Goal: Navigation & Orientation: Find specific page/section

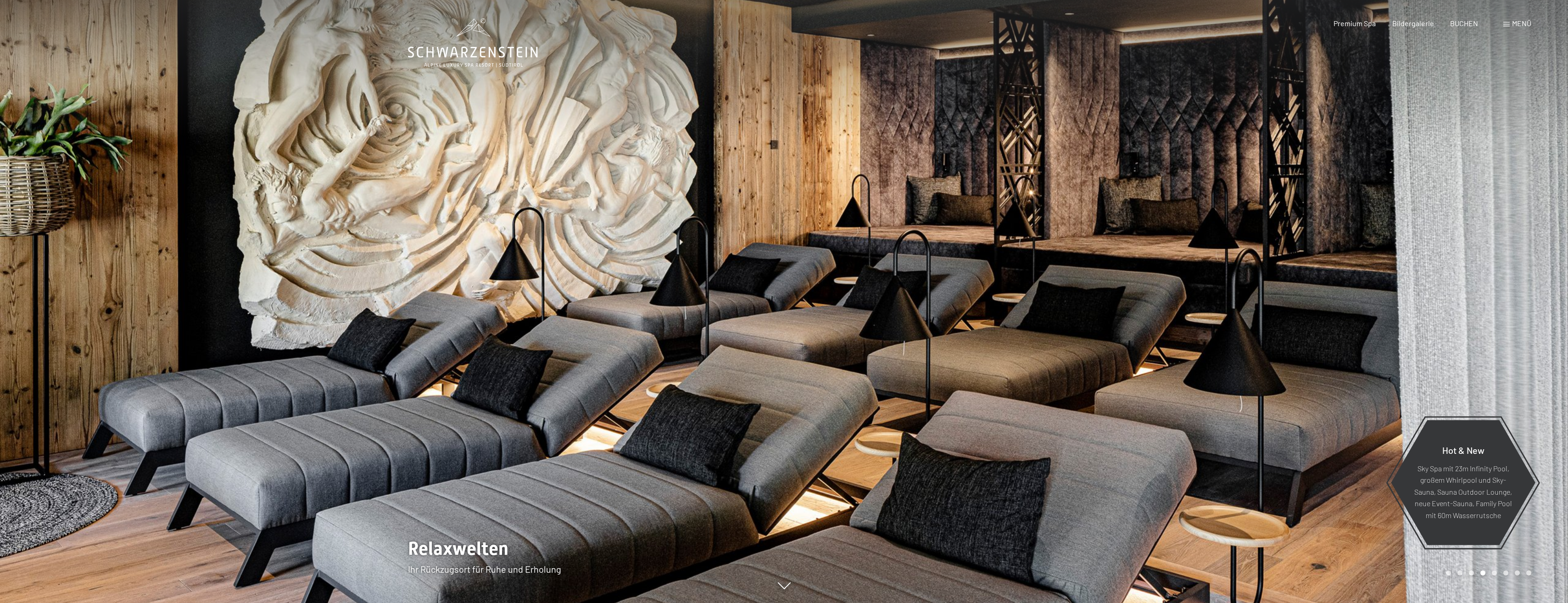
click at [1060, 316] on div at bounding box center [1176, 301] width 784 height 603
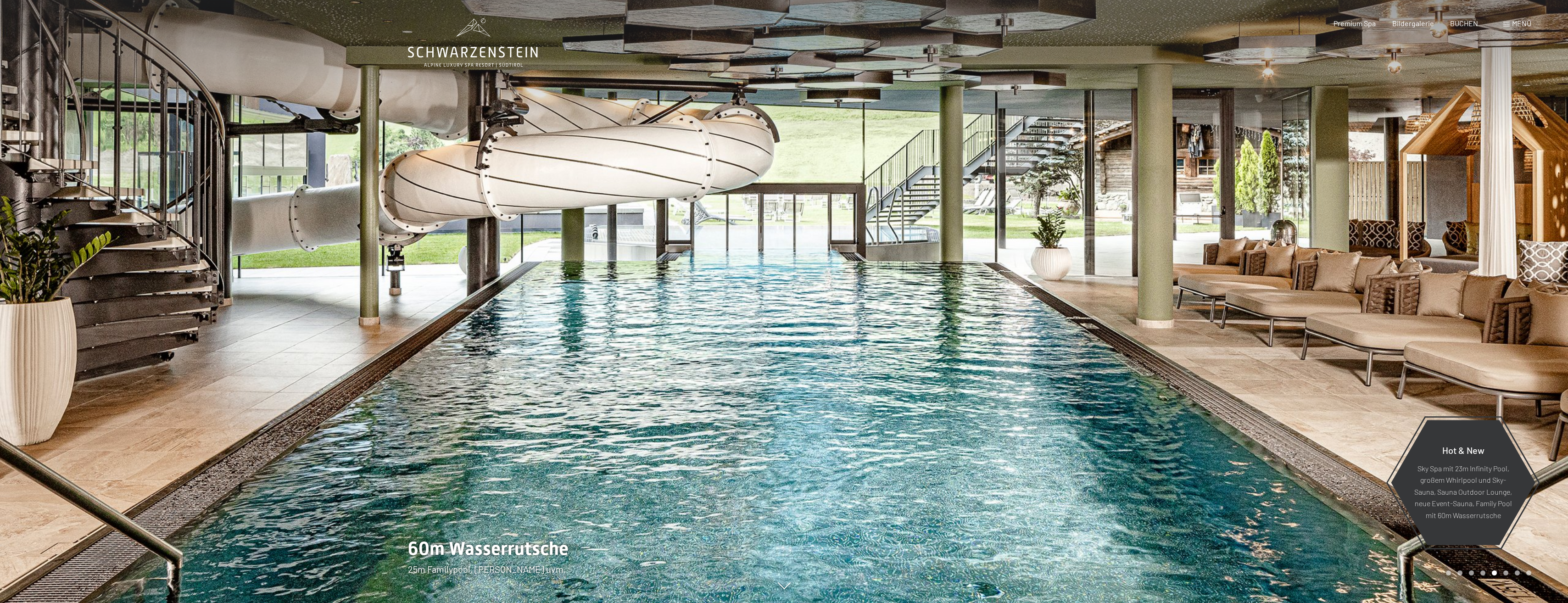
click at [1081, 310] on div at bounding box center [1176, 301] width 784 height 603
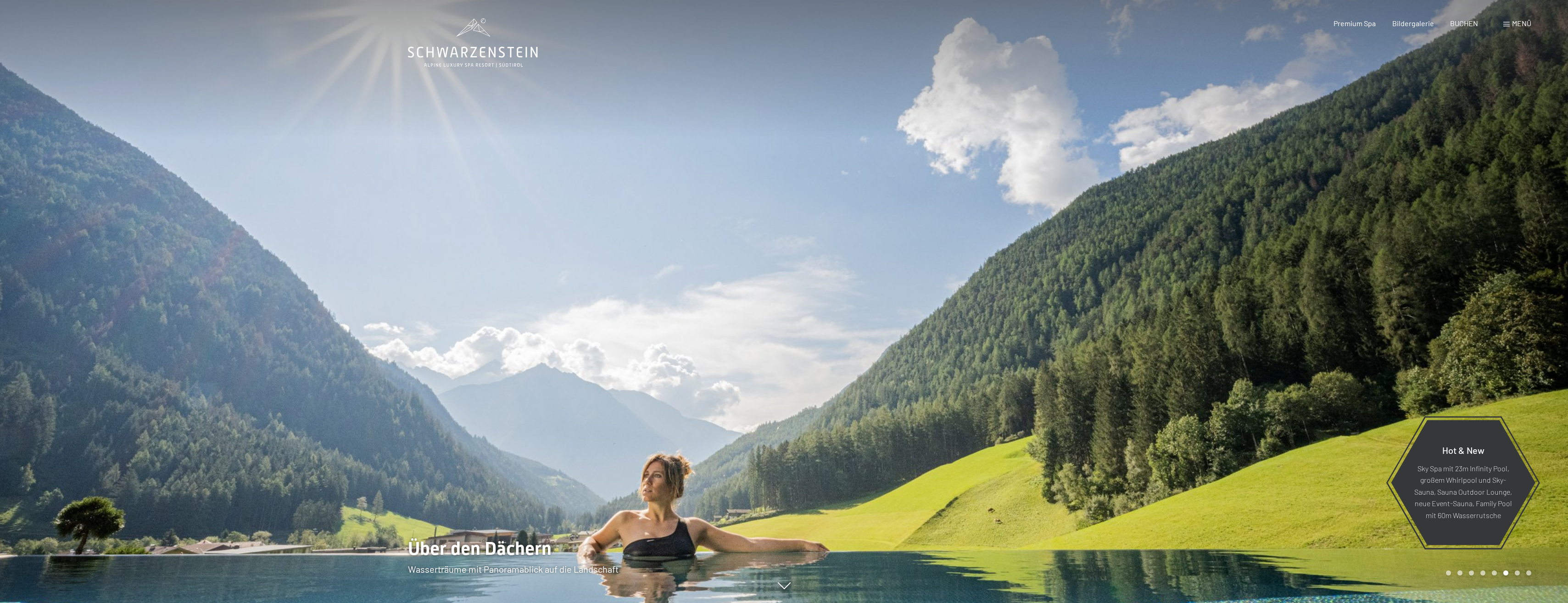
click at [1081, 310] on div at bounding box center [1176, 301] width 784 height 603
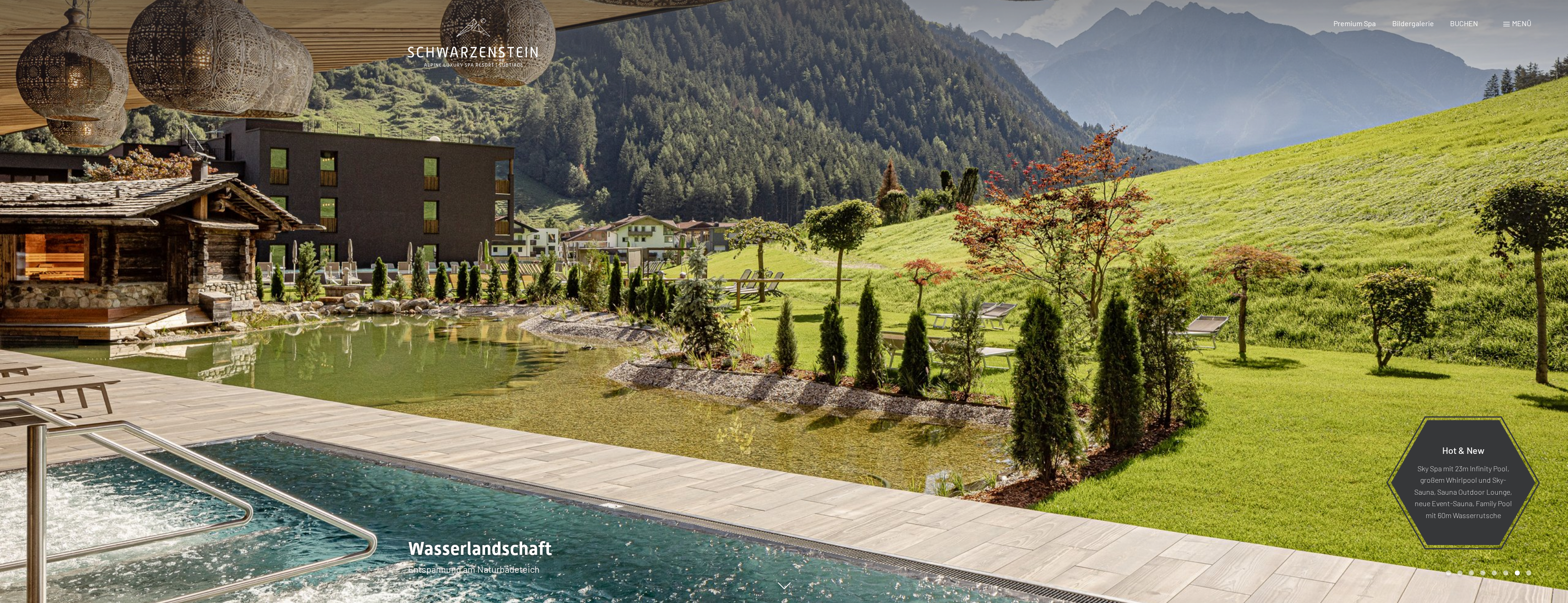
click at [1081, 310] on div at bounding box center [1176, 301] width 784 height 603
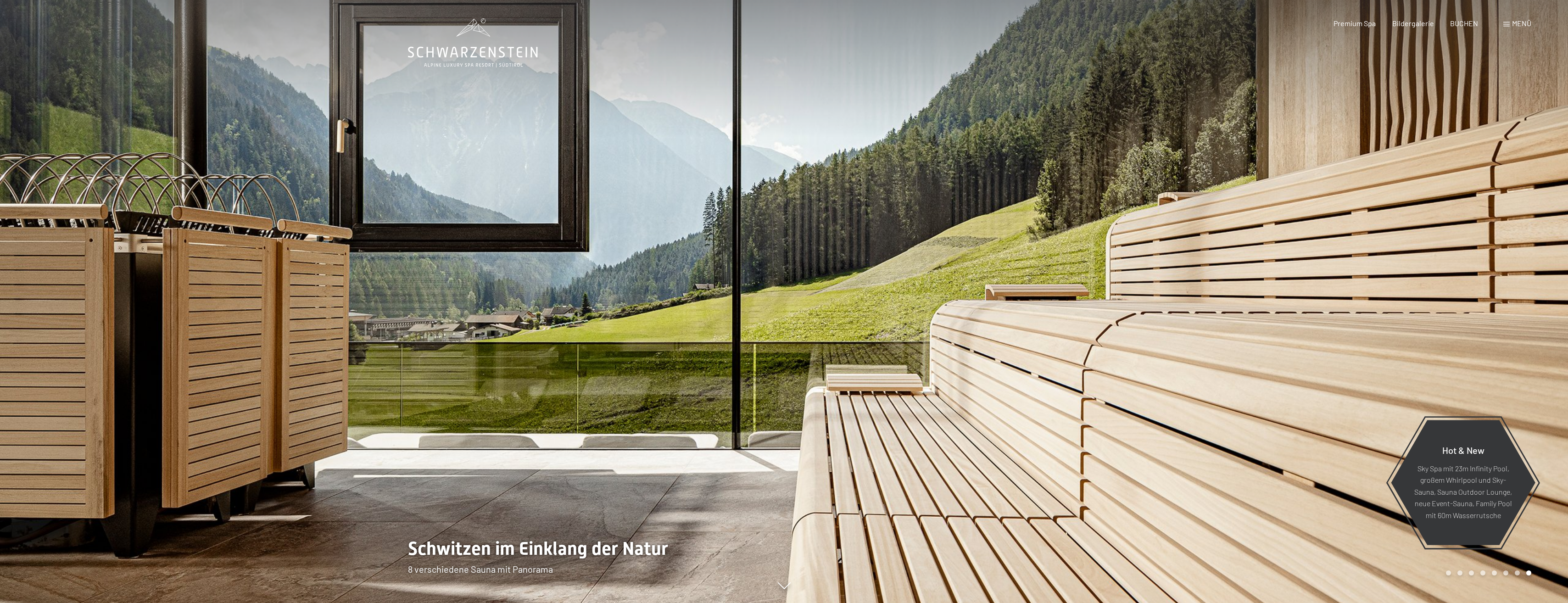
click at [1081, 310] on div at bounding box center [1176, 301] width 784 height 603
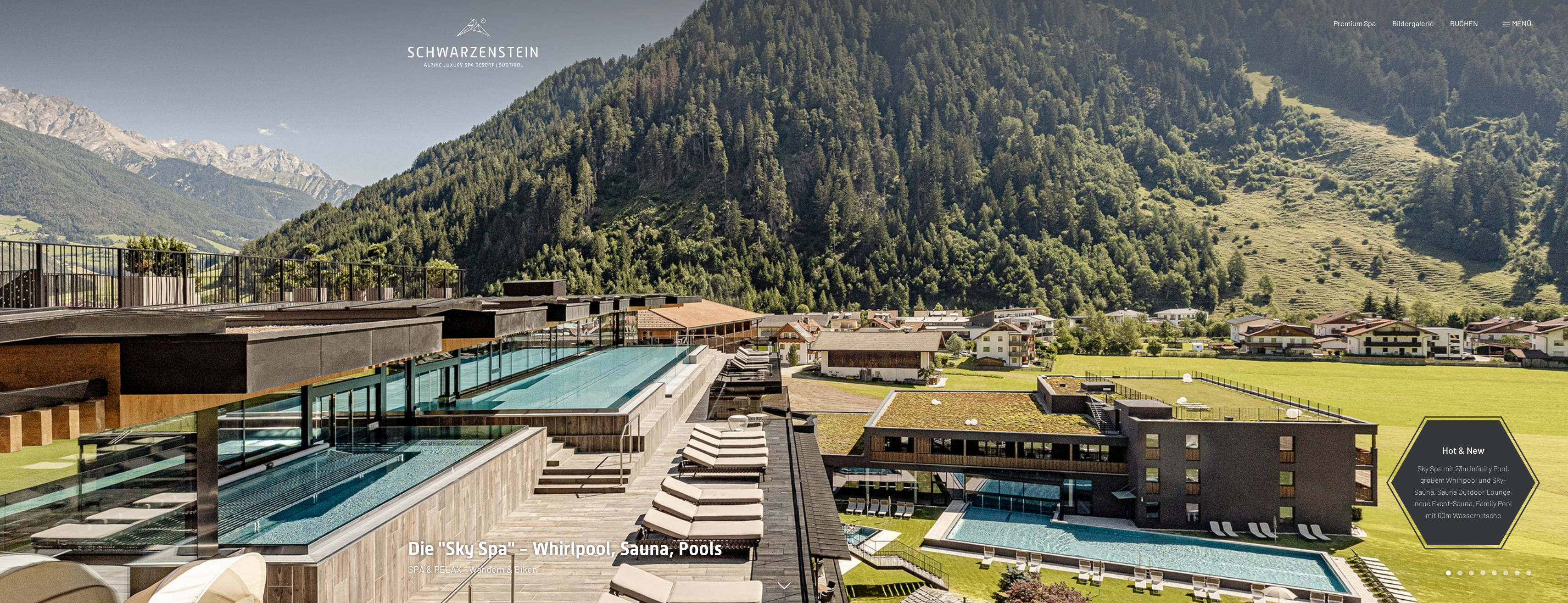
click at [1516, 23] on span "Menü" at bounding box center [1522, 22] width 19 height 8
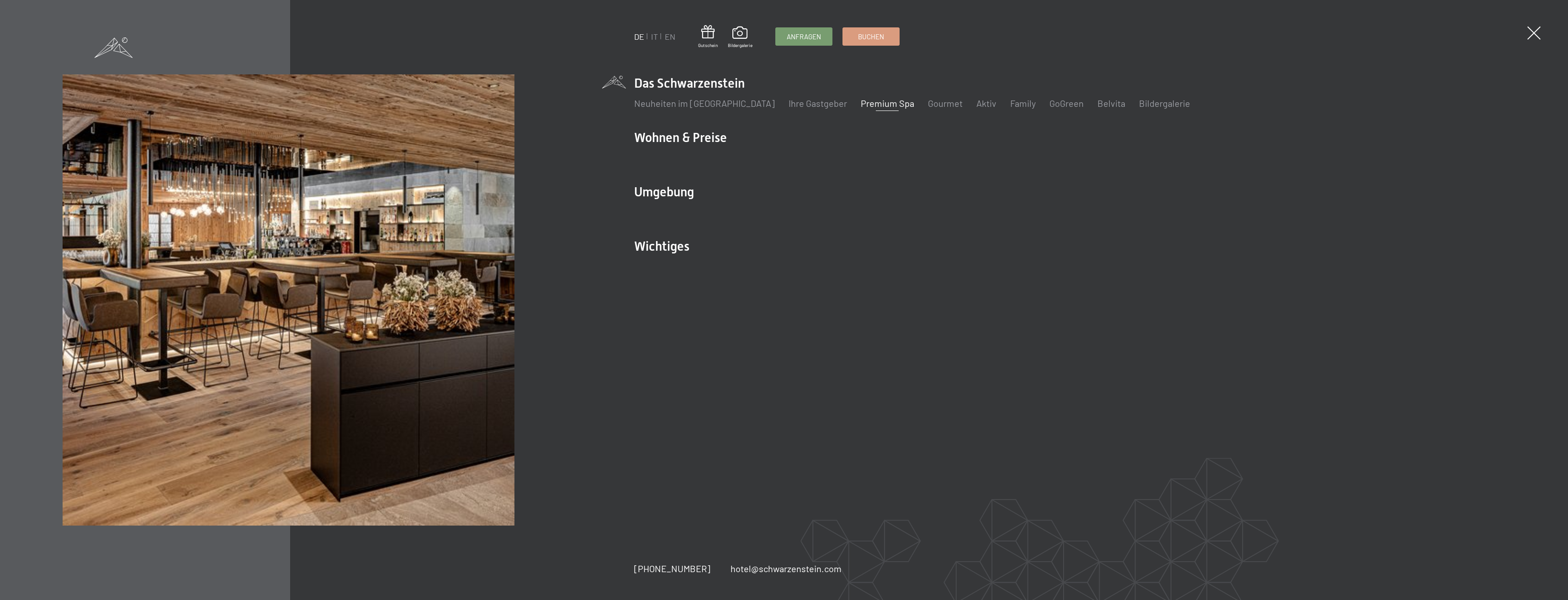
click at [866, 104] on link "Premium Spa" at bounding box center [887, 103] width 54 height 11
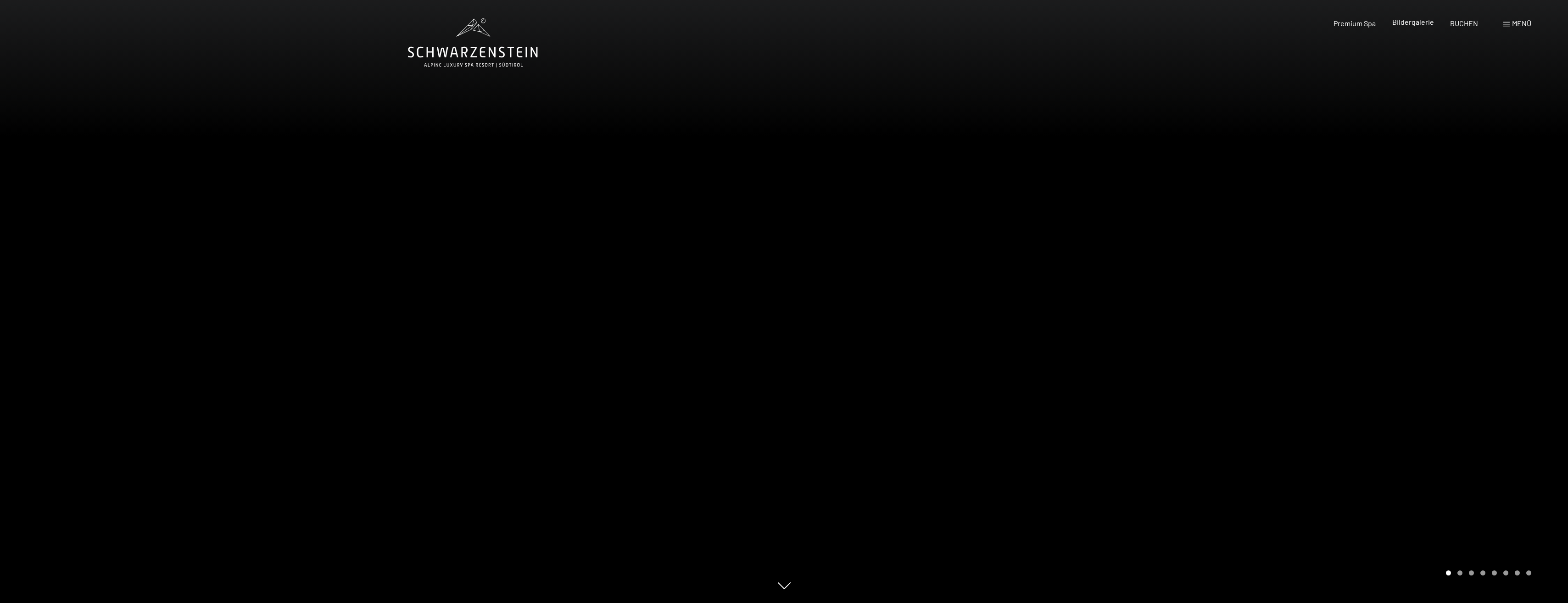
click at [1411, 25] on span "Bildergalerie" at bounding box center [1413, 22] width 42 height 8
click at [1411, 19] on span "Bildergalerie" at bounding box center [1413, 22] width 42 height 8
click at [1414, 25] on span "Bildergalerie" at bounding box center [1413, 22] width 42 height 8
click at [1465, 292] on div at bounding box center [1176, 301] width 784 height 603
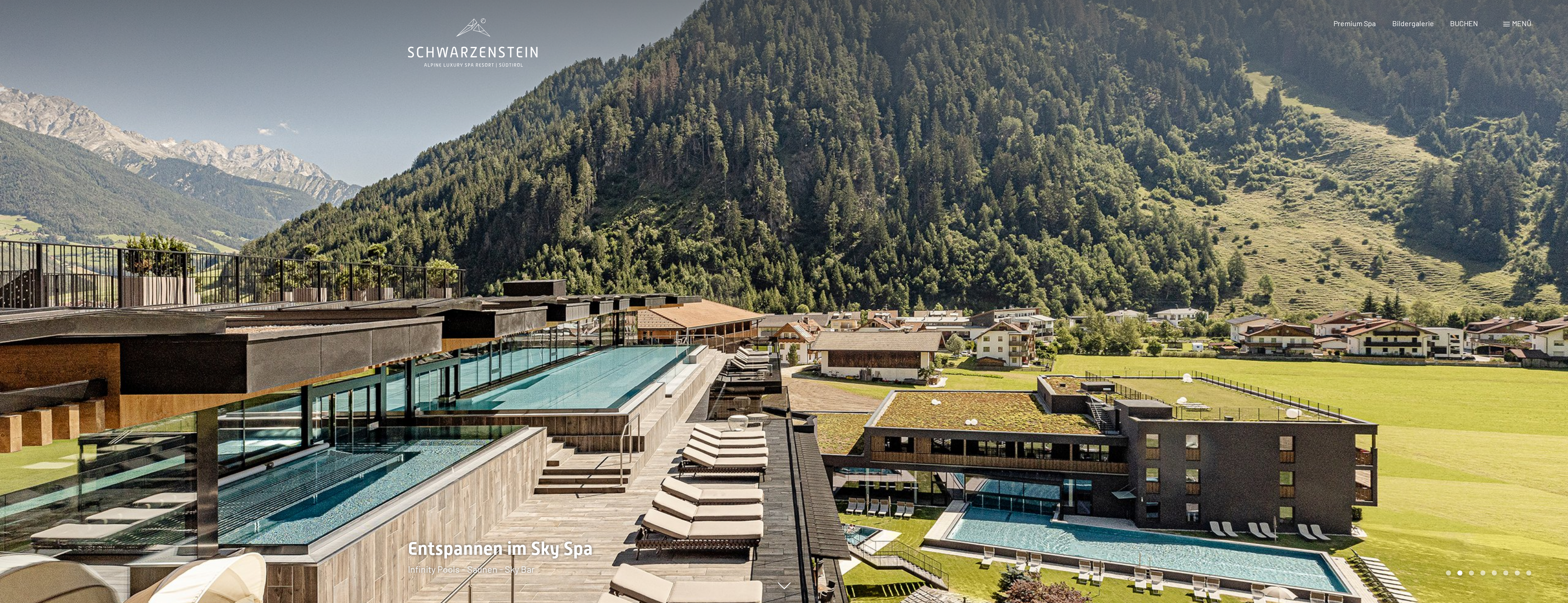
click at [1465, 292] on div at bounding box center [1176, 301] width 784 height 603
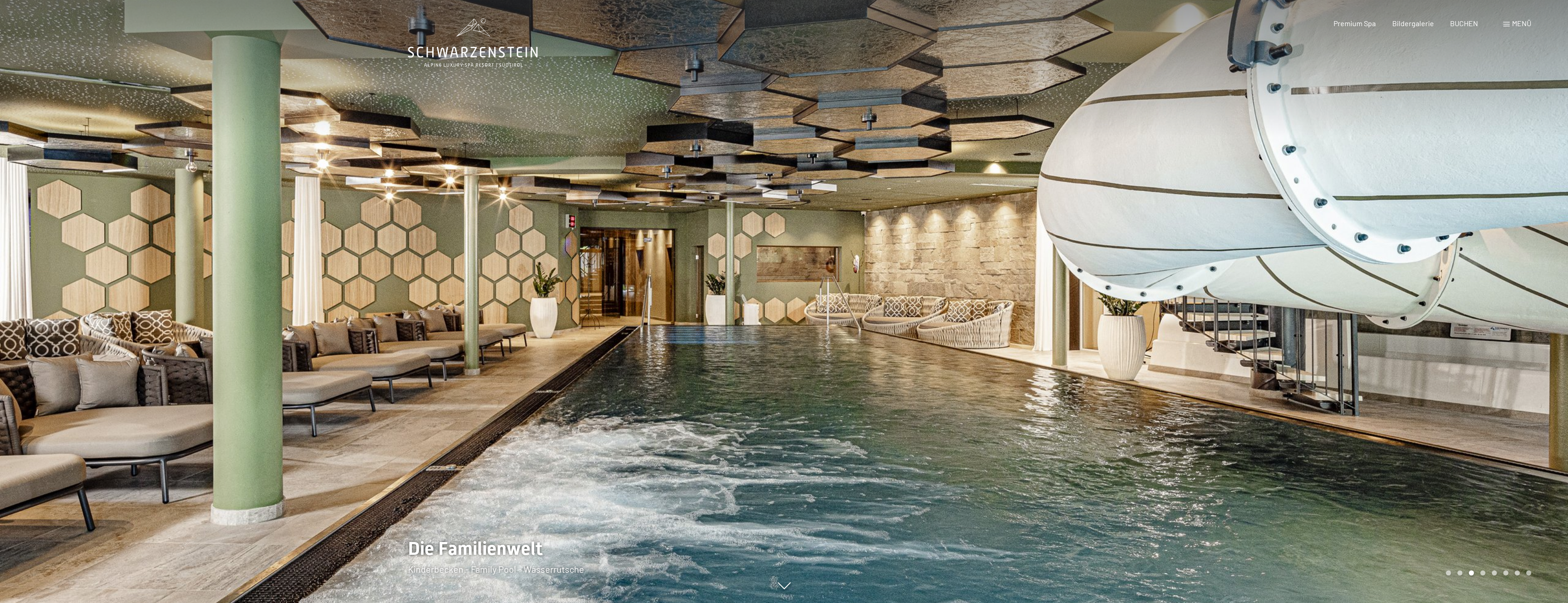
click at [1465, 292] on div at bounding box center [1176, 301] width 784 height 603
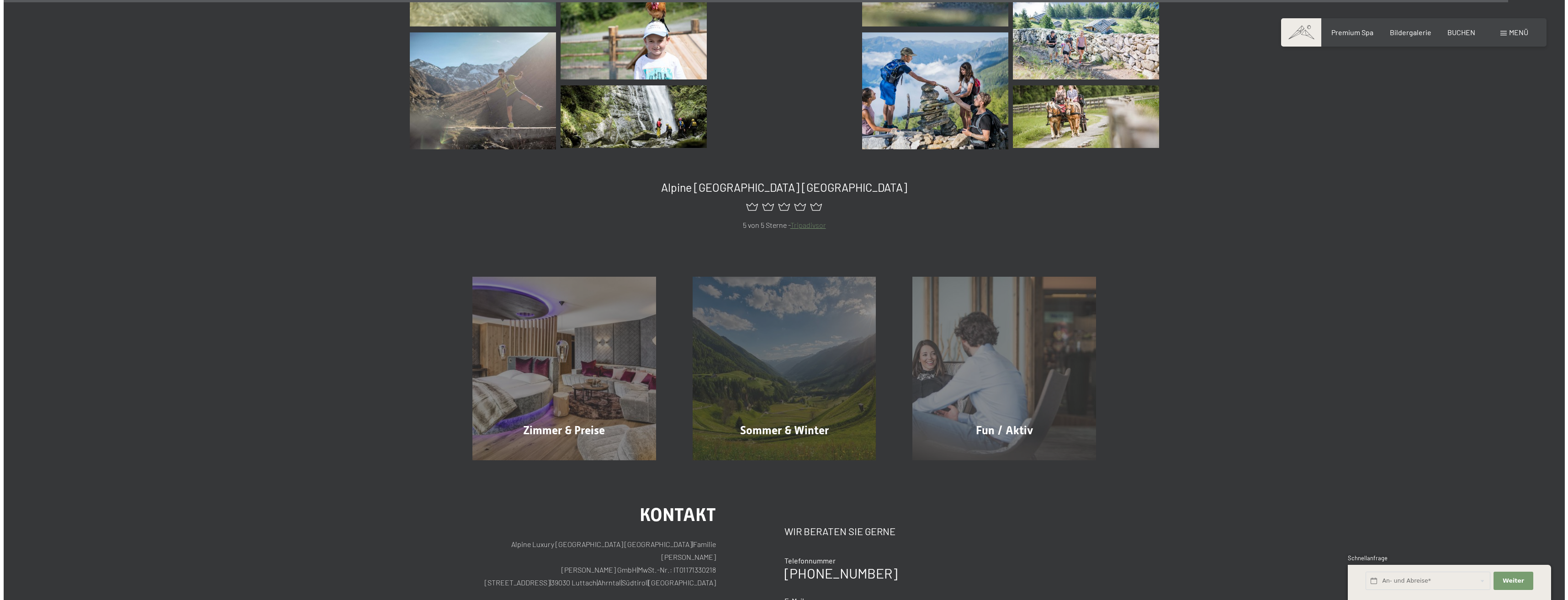
scroll to position [11057, 0]
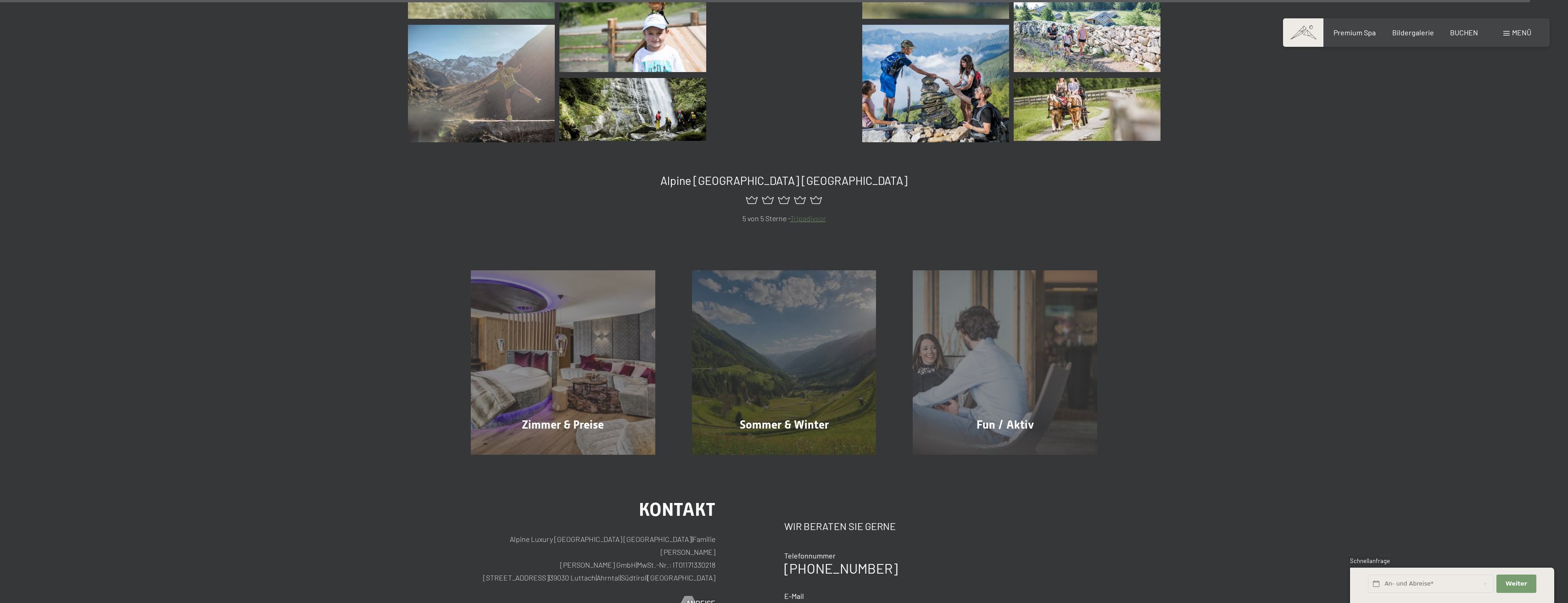
click at [1516, 31] on span "Menü" at bounding box center [1522, 32] width 19 height 8
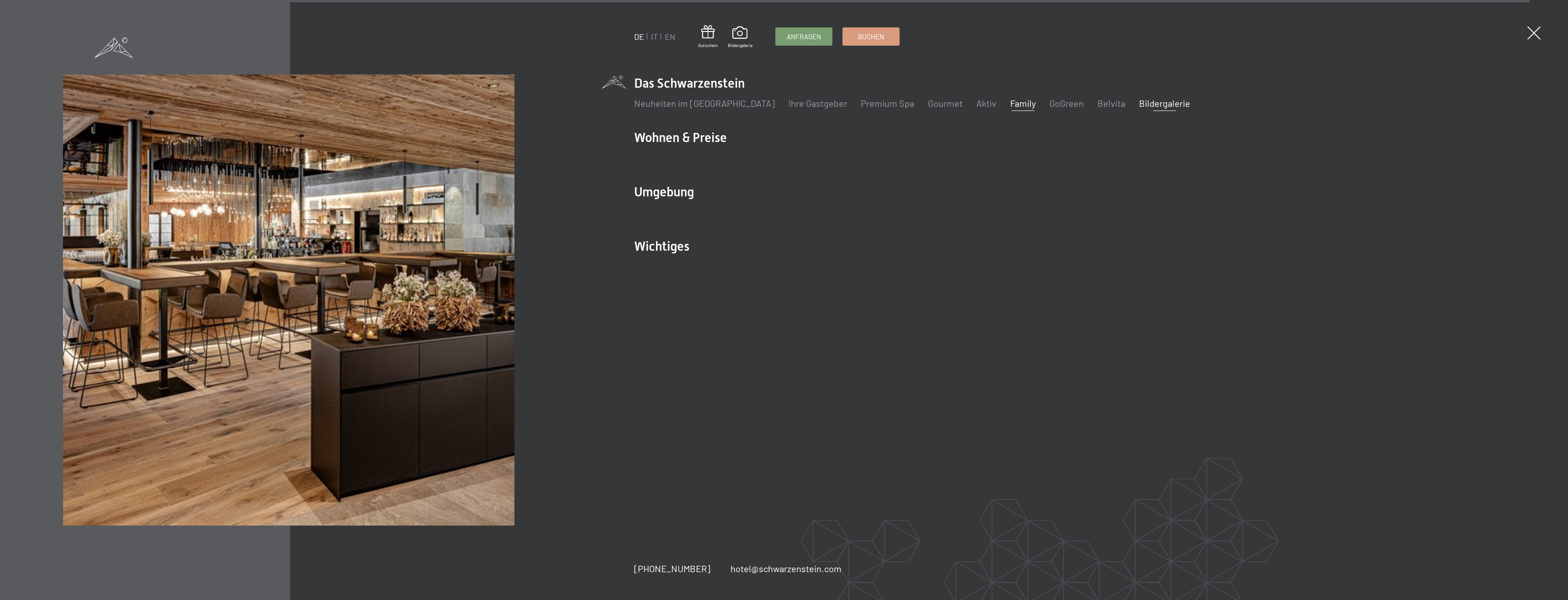
click at [1010, 102] on link "Family" at bounding box center [1023, 103] width 25 height 11
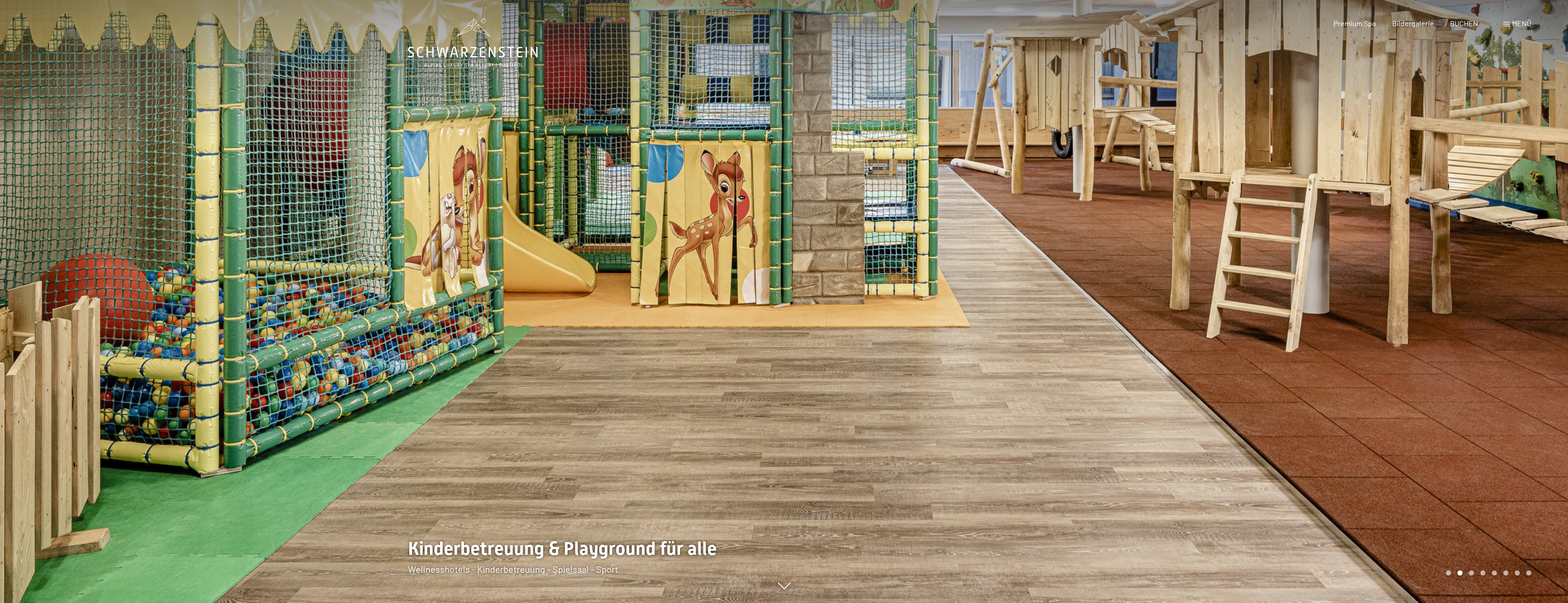
click at [1394, 212] on div at bounding box center [1176, 301] width 784 height 603
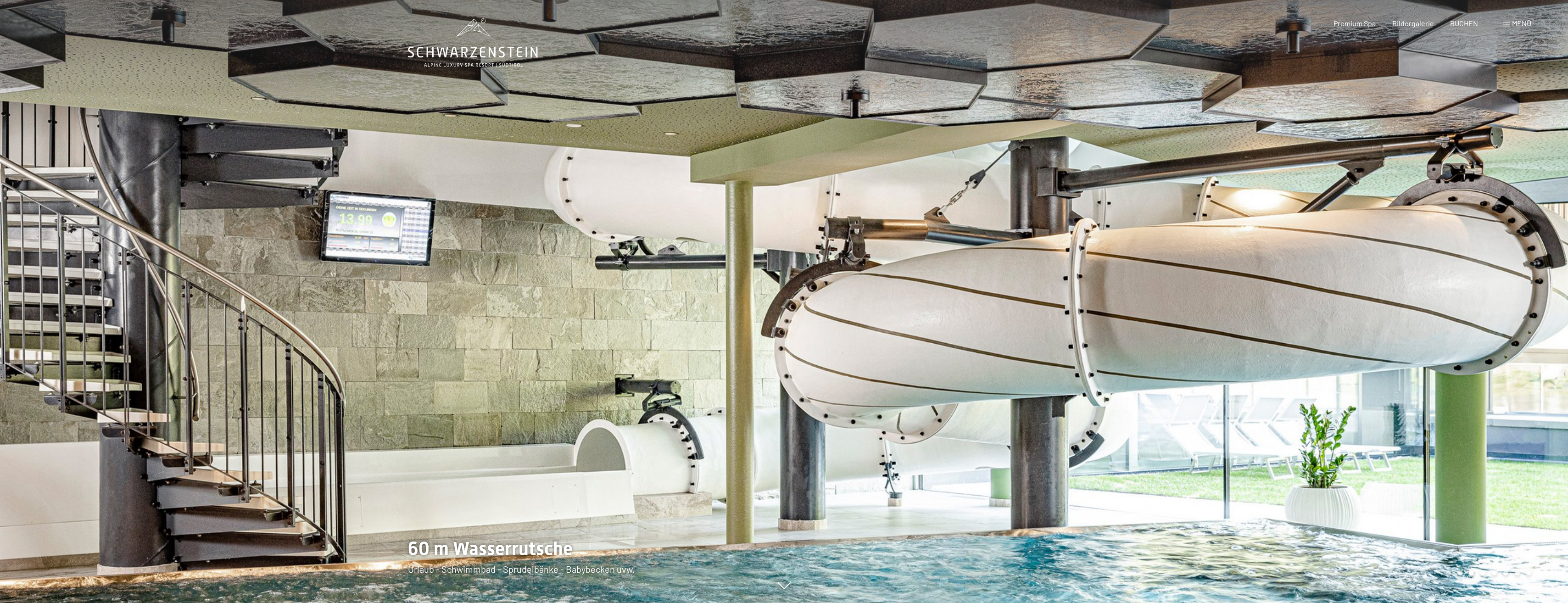
click at [1387, 227] on div at bounding box center [1176, 301] width 784 height 603
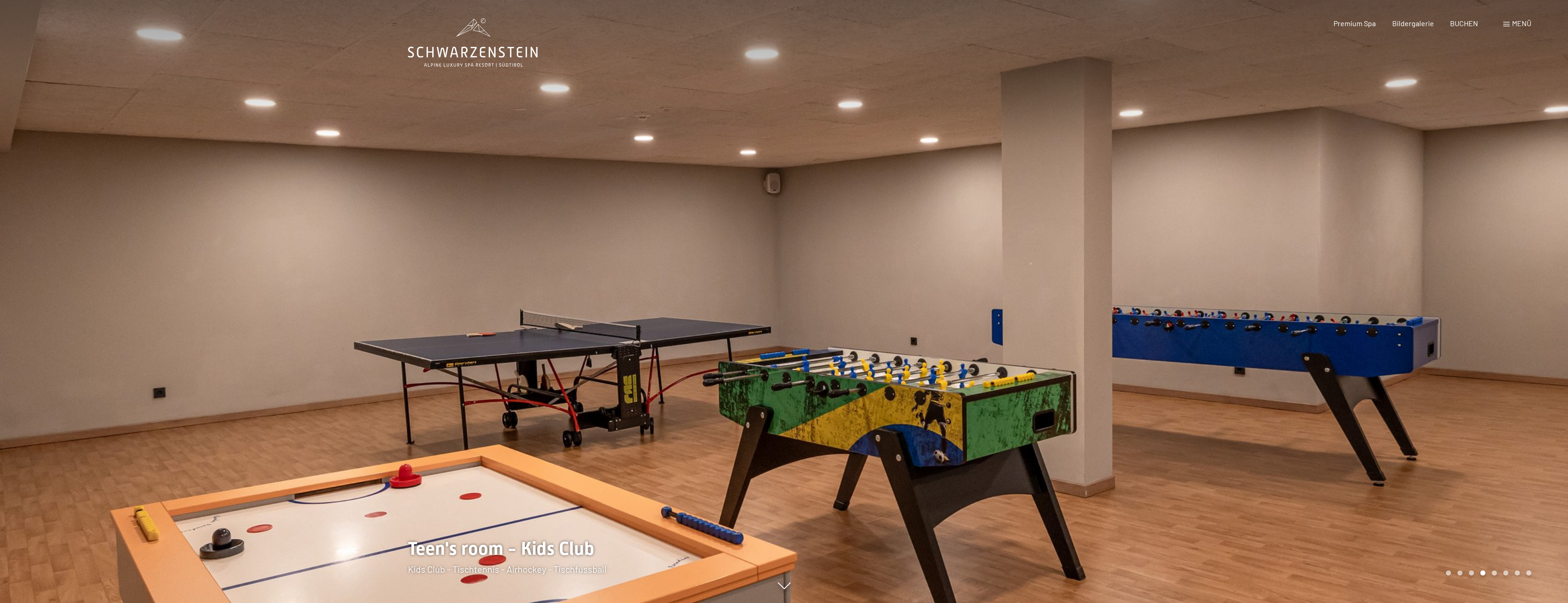
click at [1387, 227] on div at bounding box center [1176, 301] width 784 height 603
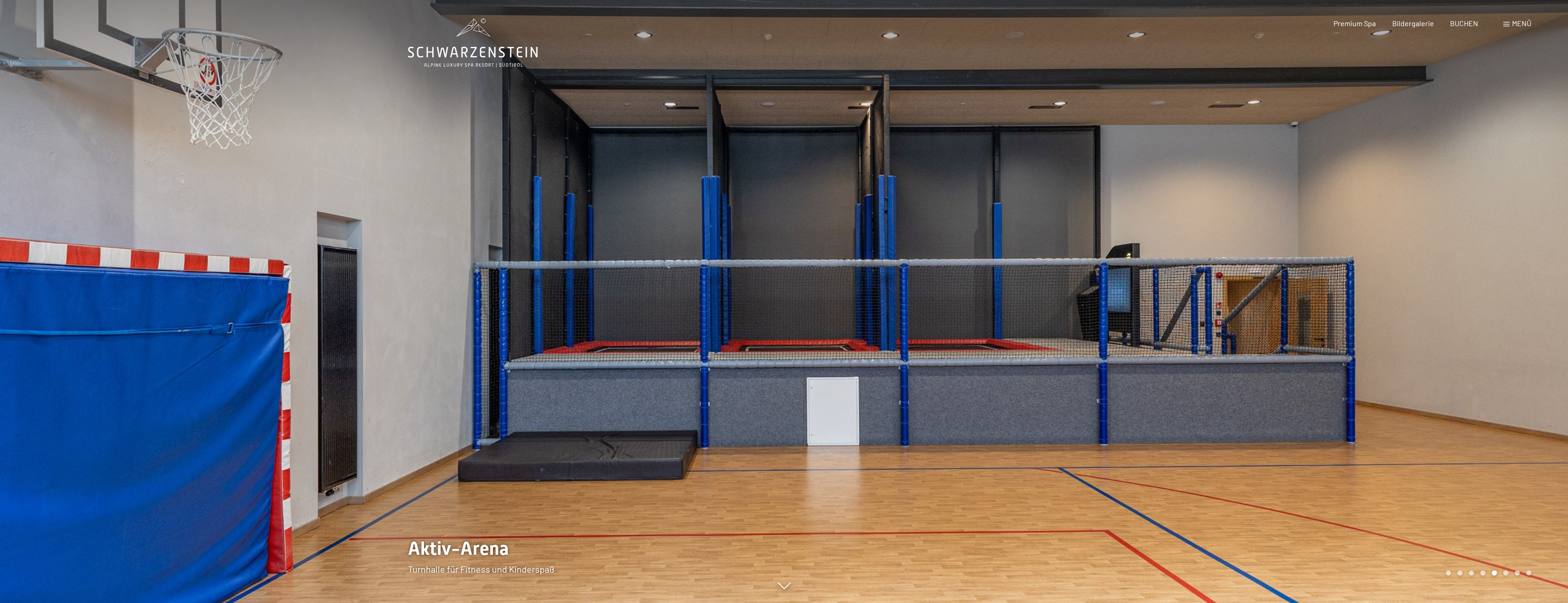
click at [41, 304] on div at bounding box center [392, 301] width 784 height 603
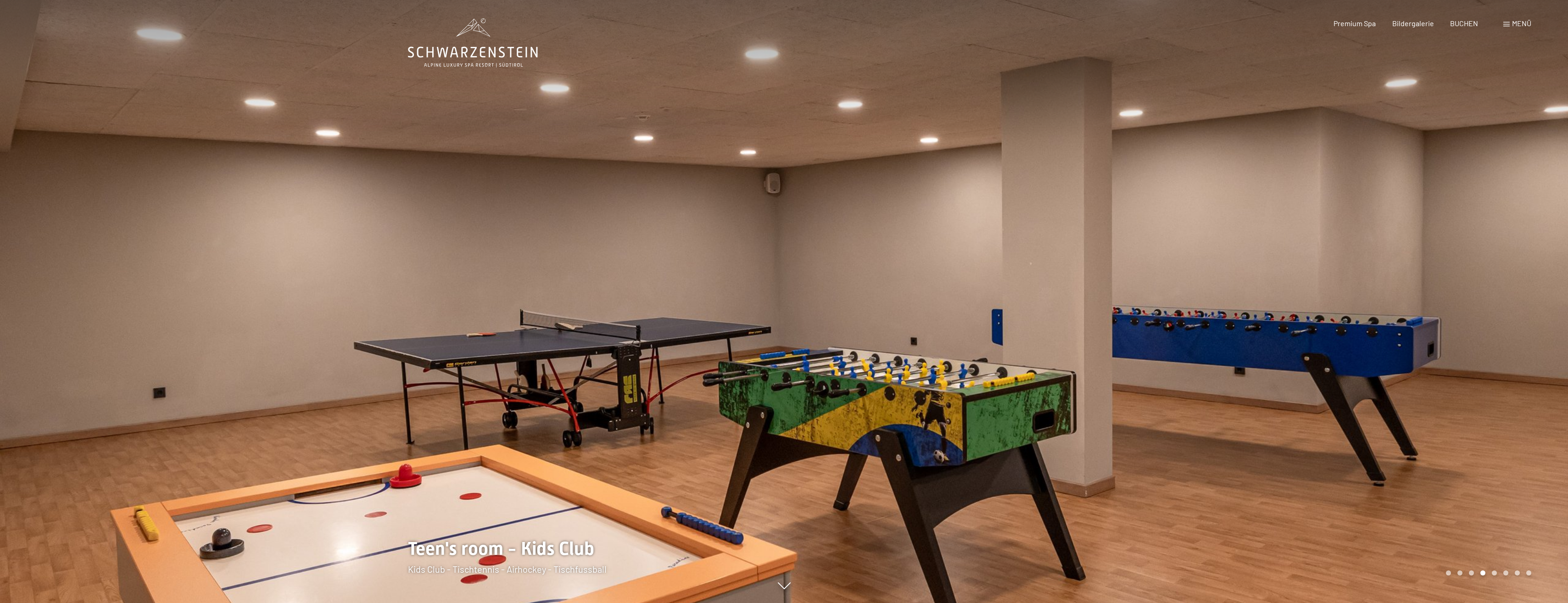
click at [1301, 320] on div at bounding box center [1176, 301] width 784 height 603
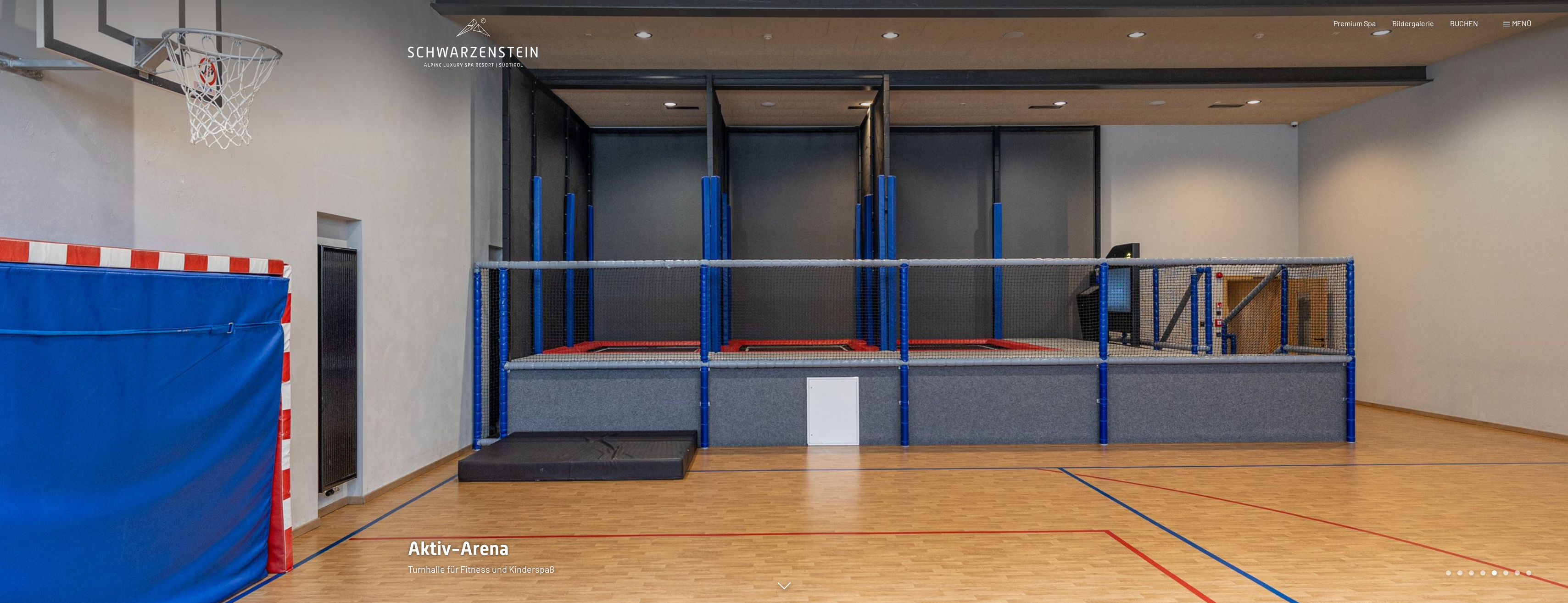
click at [1301, 320] on div at bounding box center [1176, 301] width 784 height 603
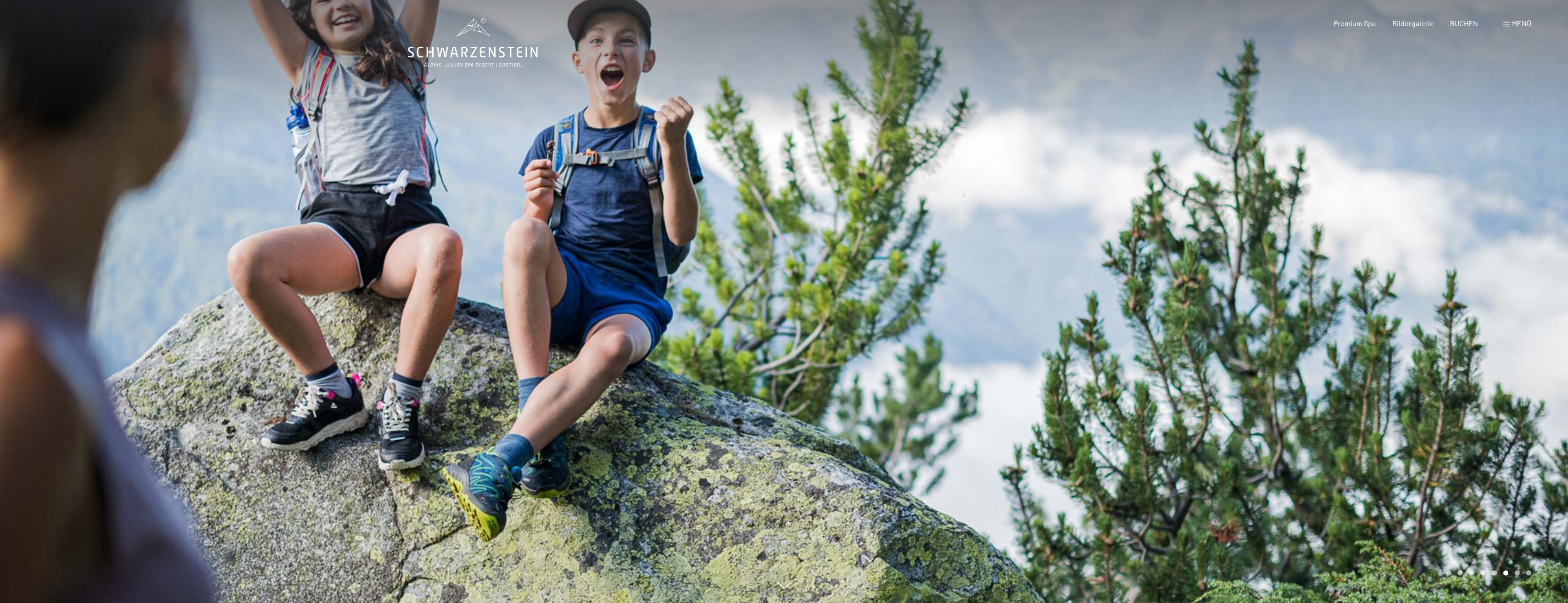
click at [1301, 320] on div at bounding box center [1176, 301] width 784 height 603
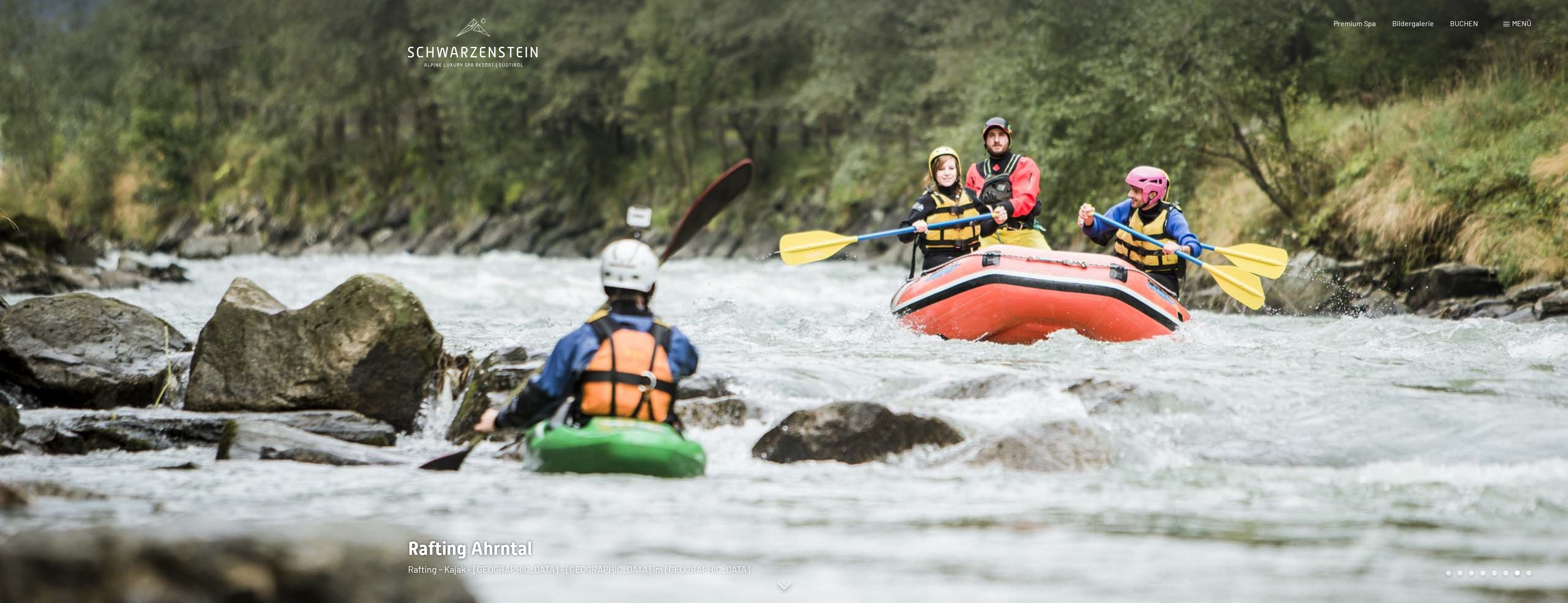
click at [1301, 320] on div at bounding box center [1176, 301] width 784 height 603
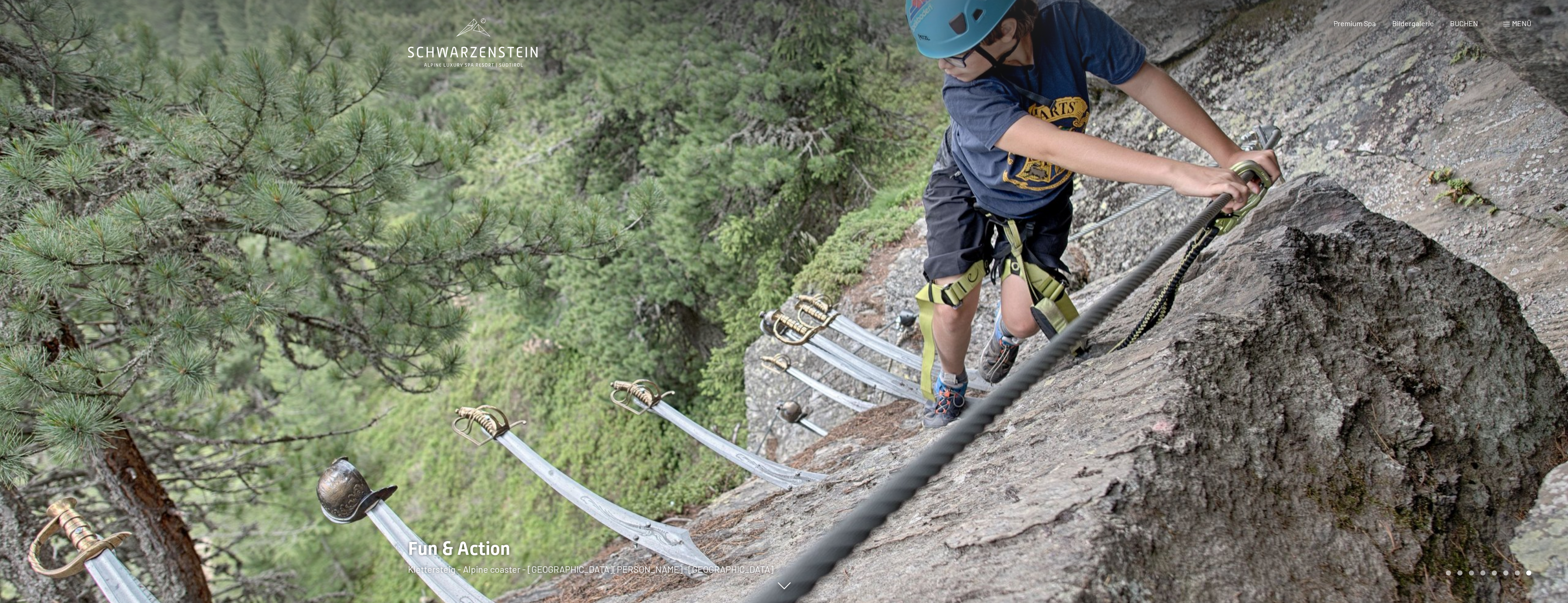
click at [1301, 320] on div at bounding box center [1176, 301] width 784 height 603
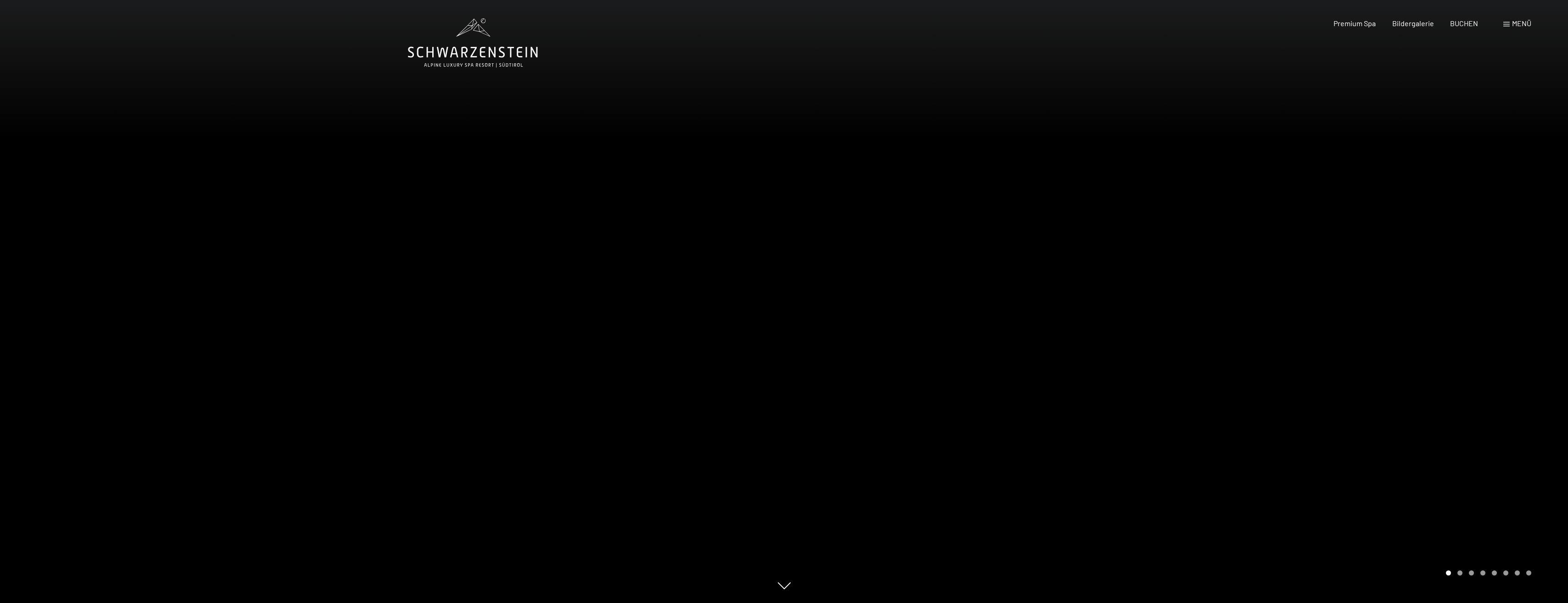
click at [1301, 320] on div at bounding box center [1176, 301] width 784 height 603
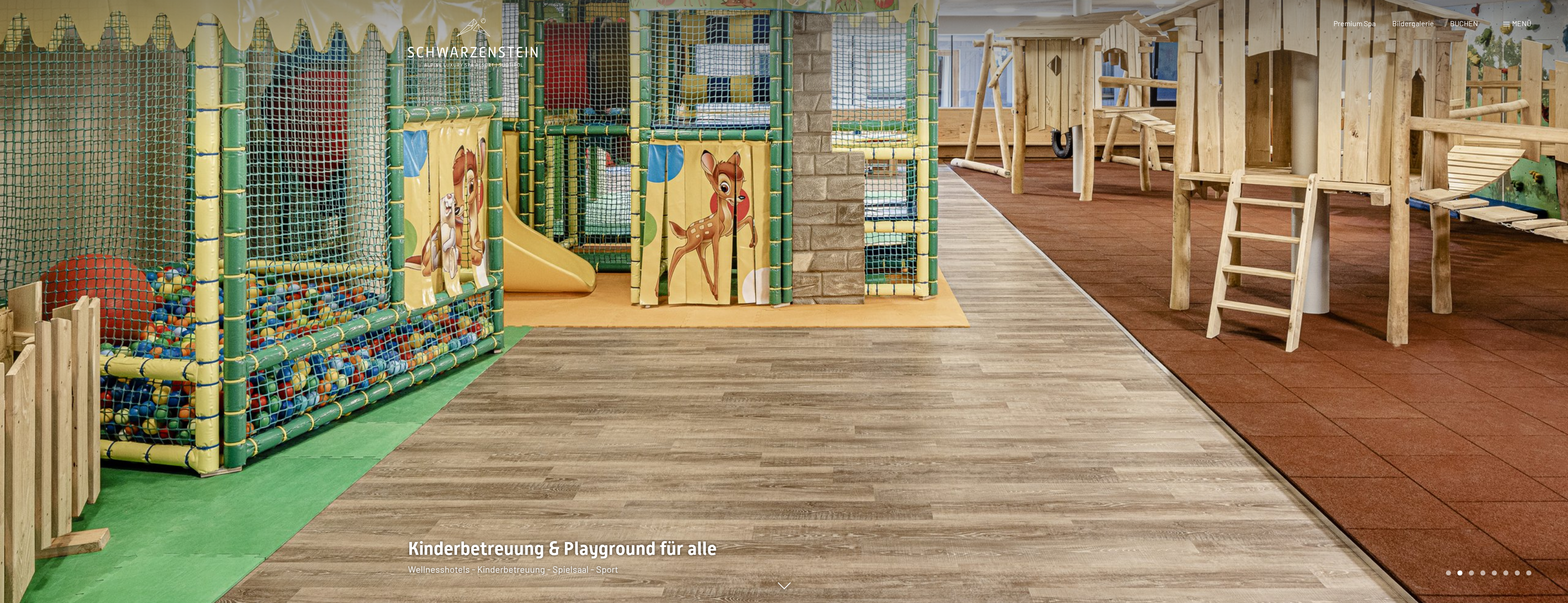
click at [1514, 23] on span "Menü" at bounding box center [1522, 22] width 19 height 8
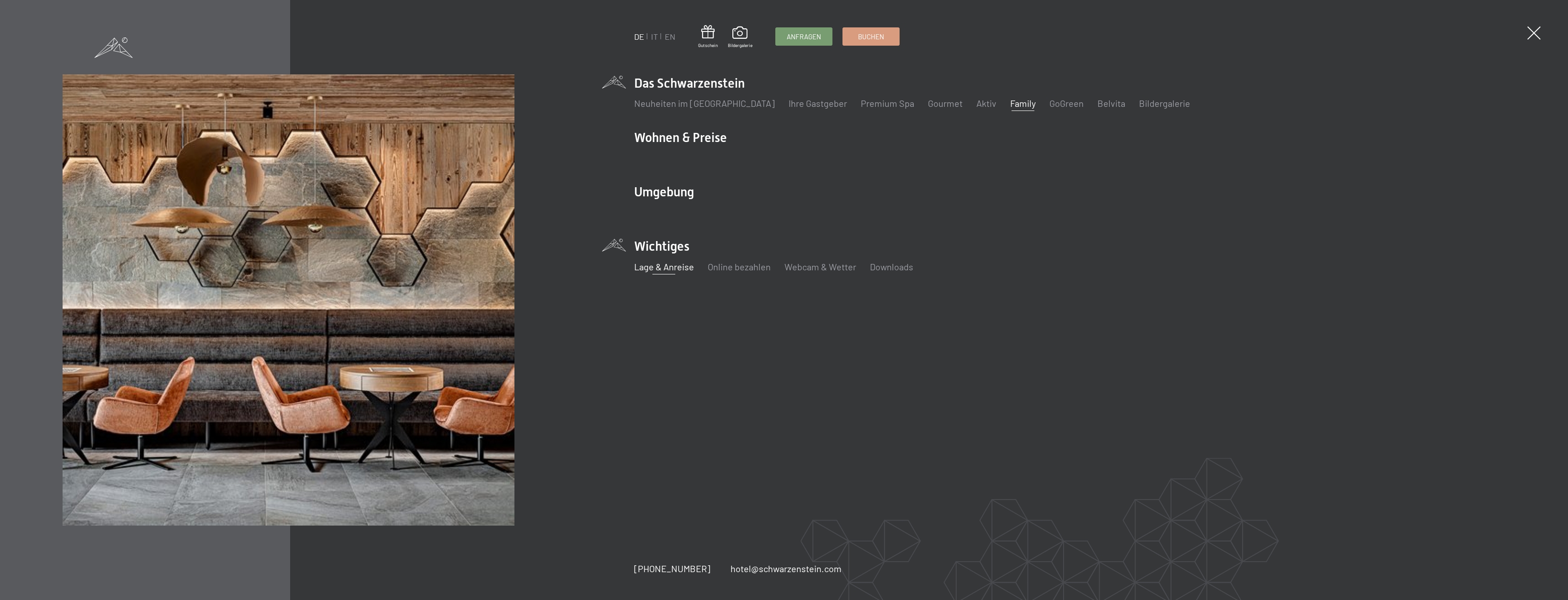
click at [660, 267] on link "Lage & Anreise" at bounding box center [664, 267] width 60 height 11
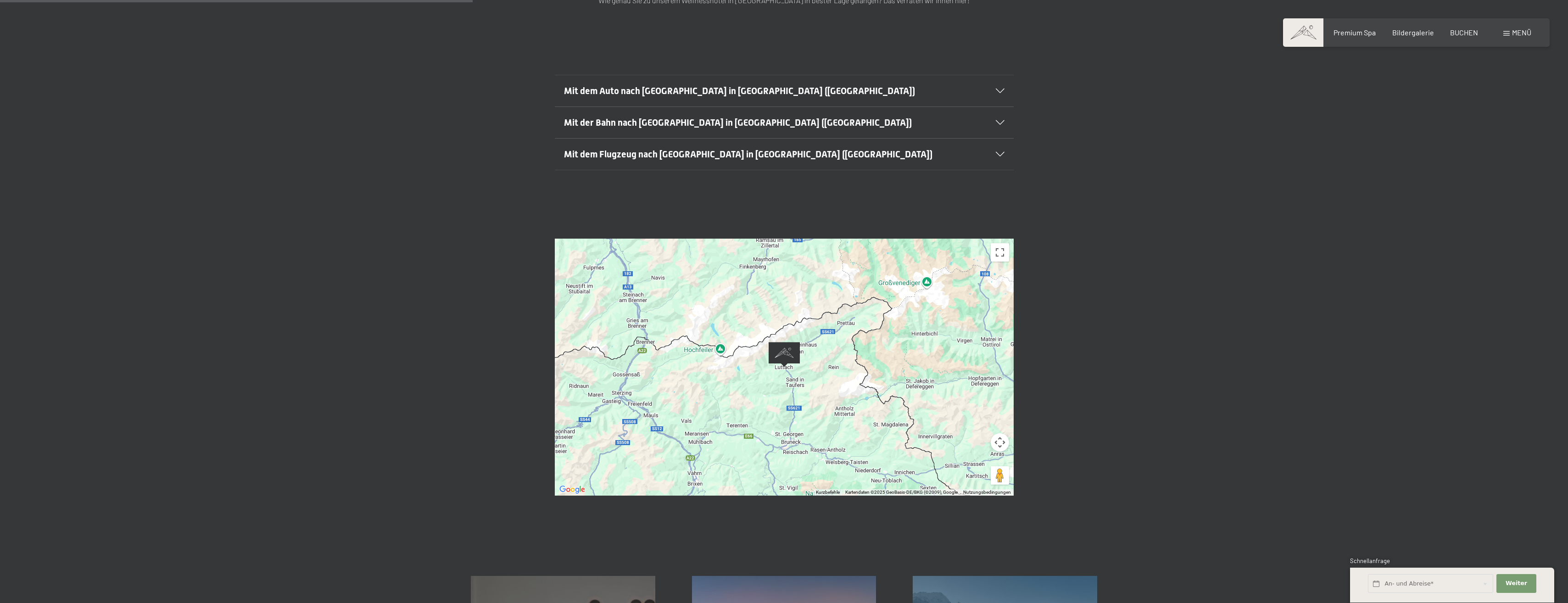
scroll to position [229, 0]
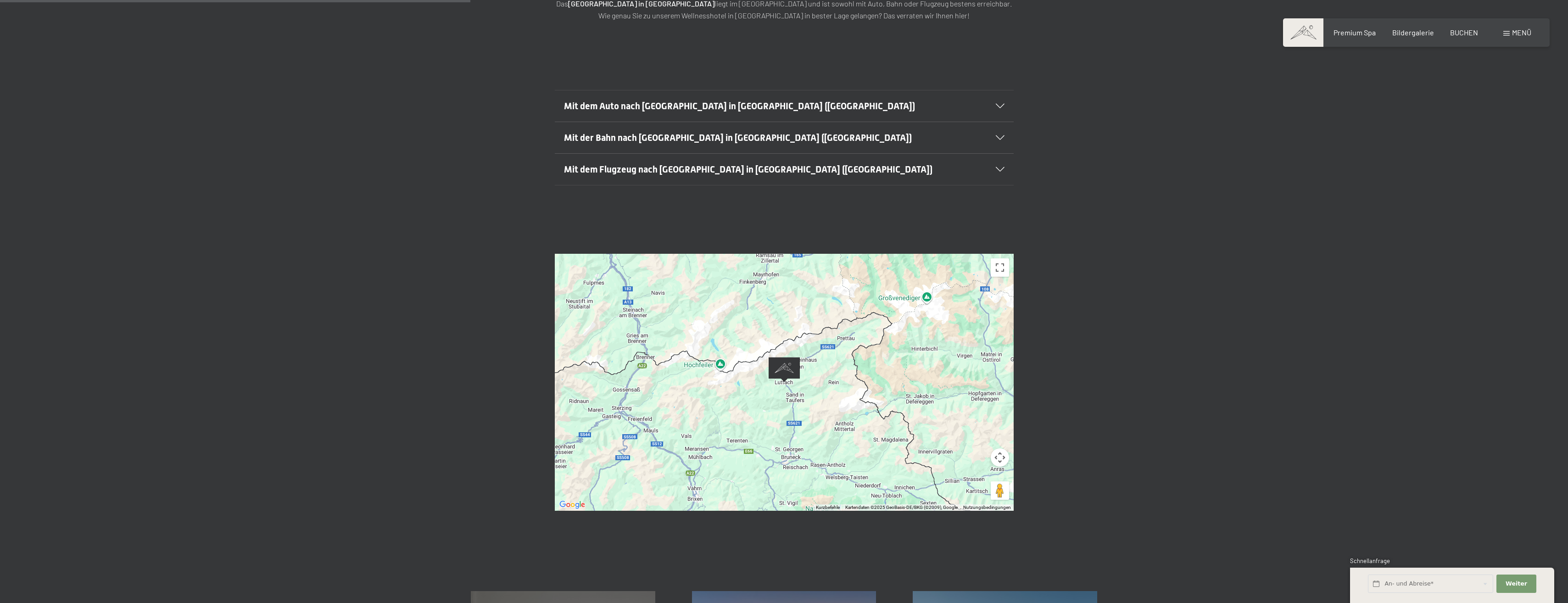
click at [997, 103] on icon at bounding box center [1000, 106] width 8 height 5
